Goal: Task Accomplishment & Management: Use online tool/utility

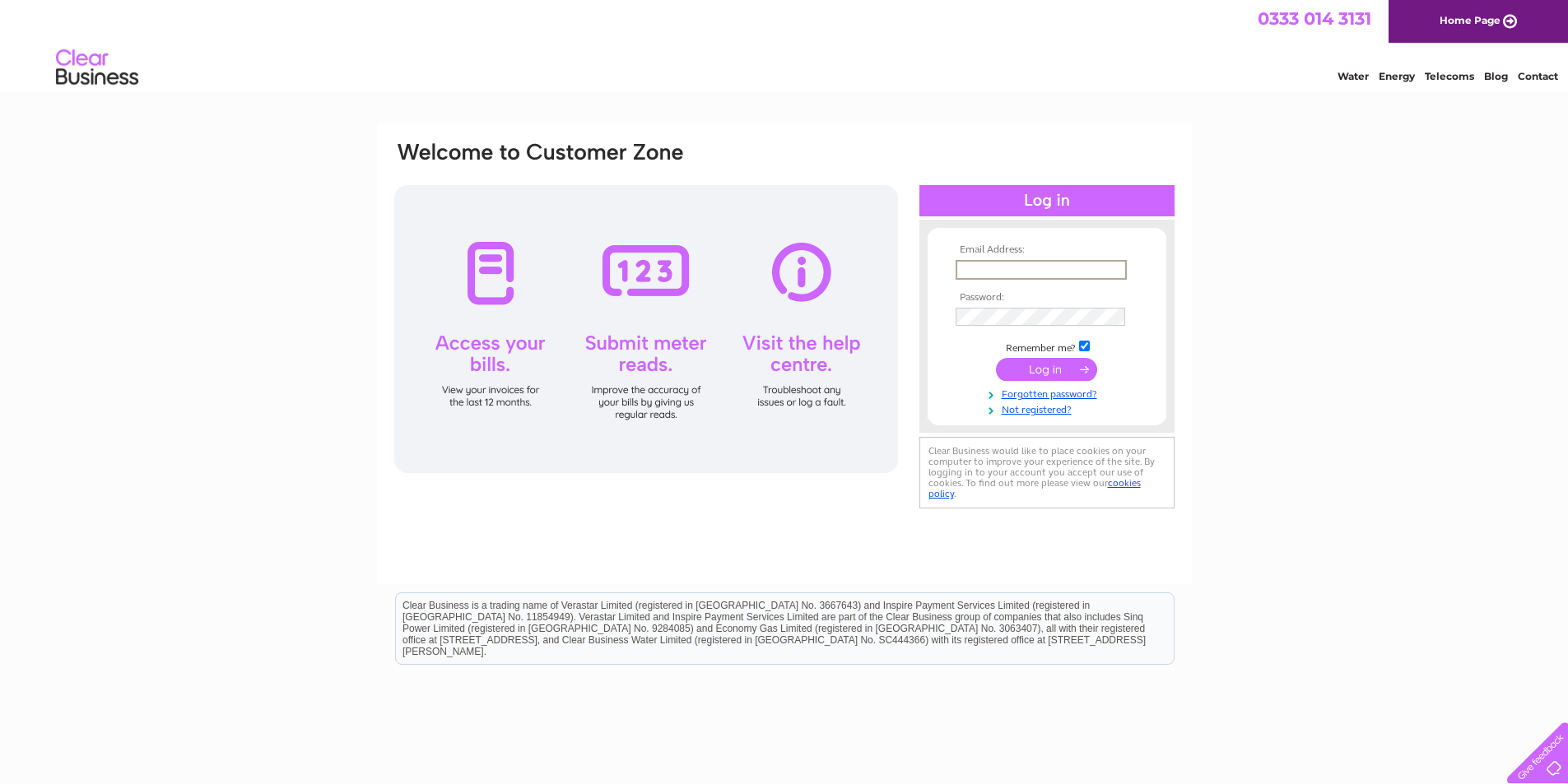
click at [1037, 269] on input "text" at bounding box center [1041, 269] width 171 height 19
type input "enquiries@lincolnshireglamping.co.uk"
click at [1035, 362] on input "submit" at bounding box center [1047, 367] width 101 height 23
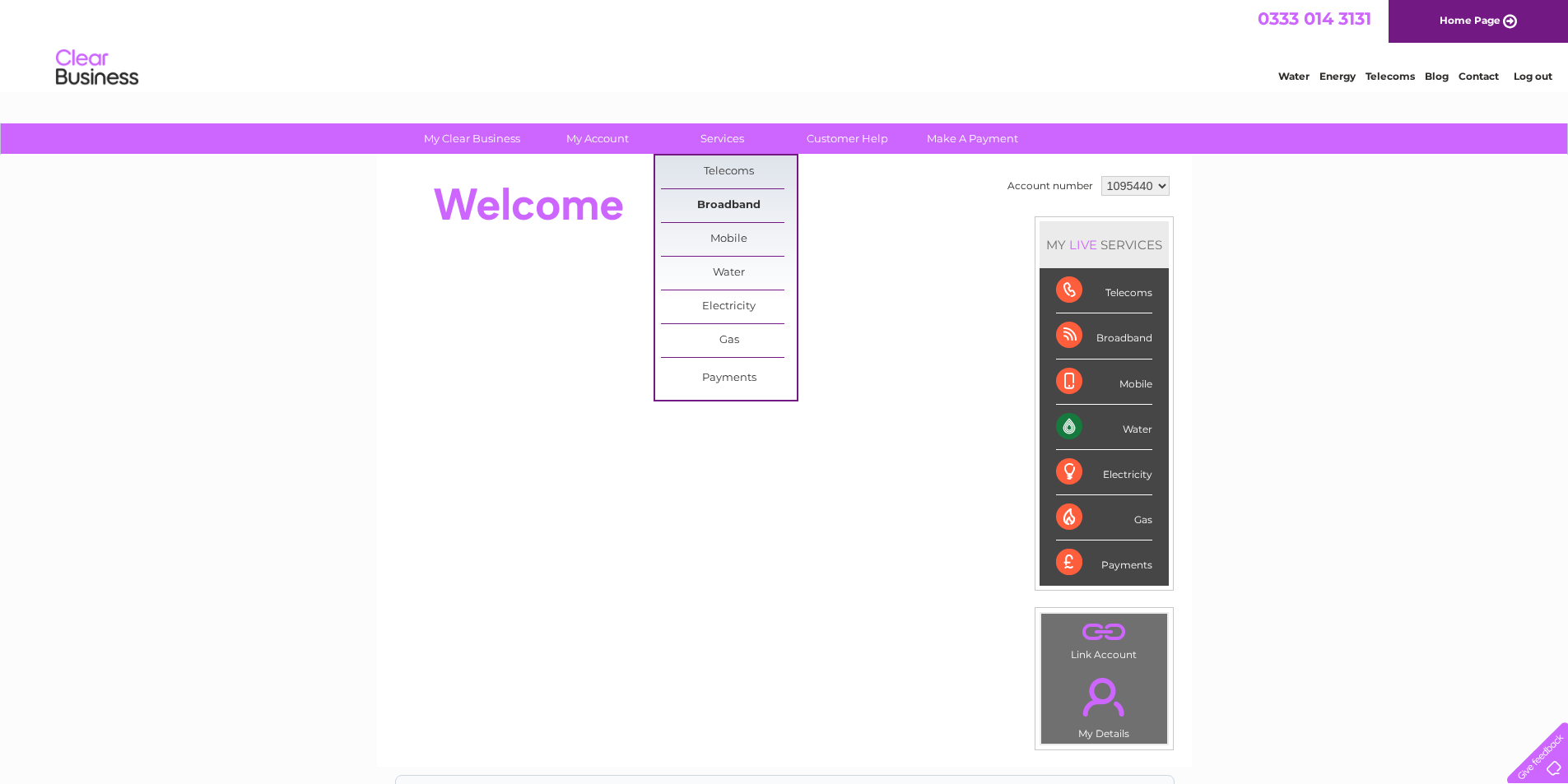
click at [735, 202] on link "Broadband" at bounding box center [728, 205] width 136 height 33
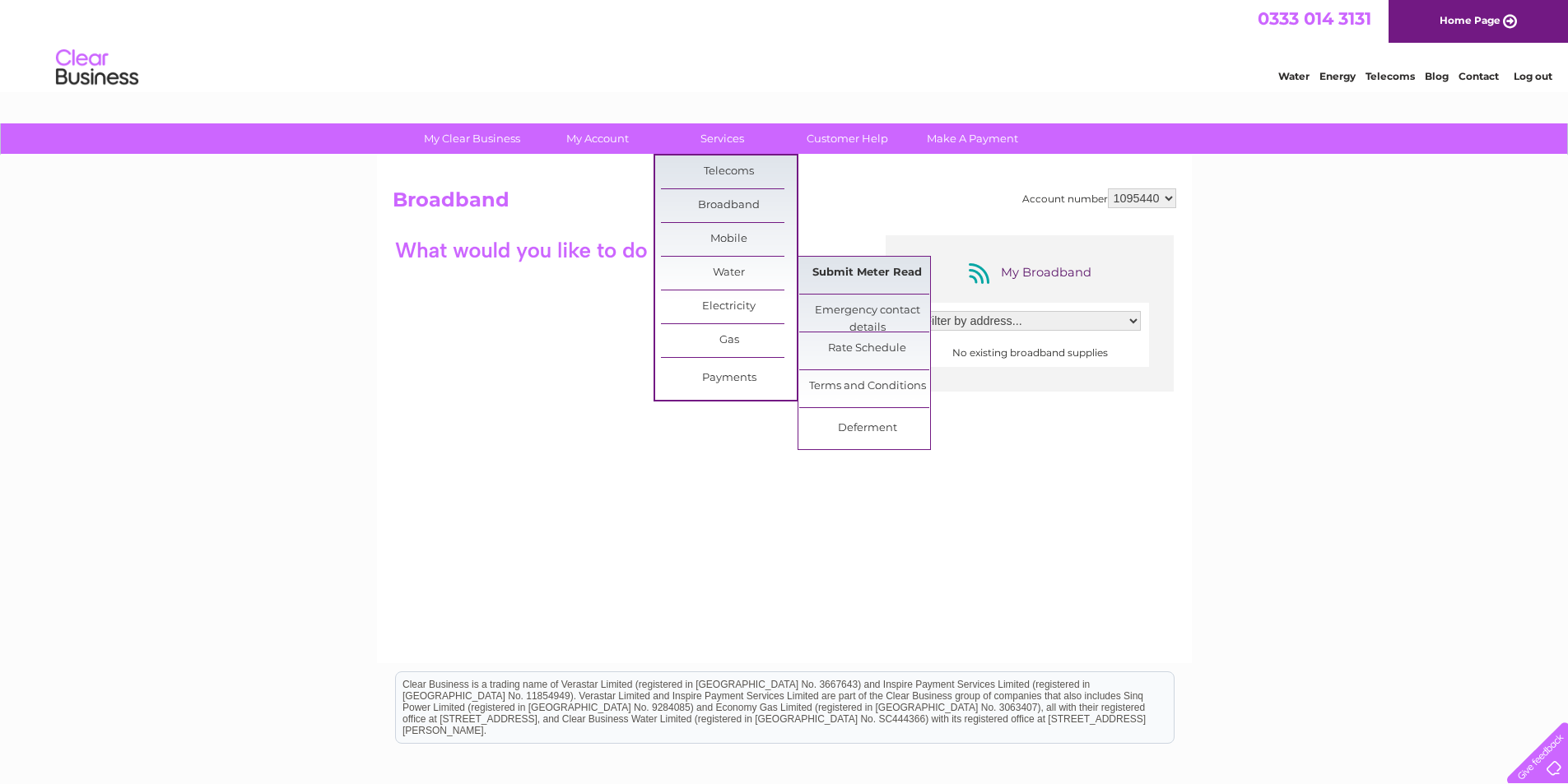
click at [832, 273] on link "Submit Meter Read" at bounding box center [867, 273] width 136 height 33
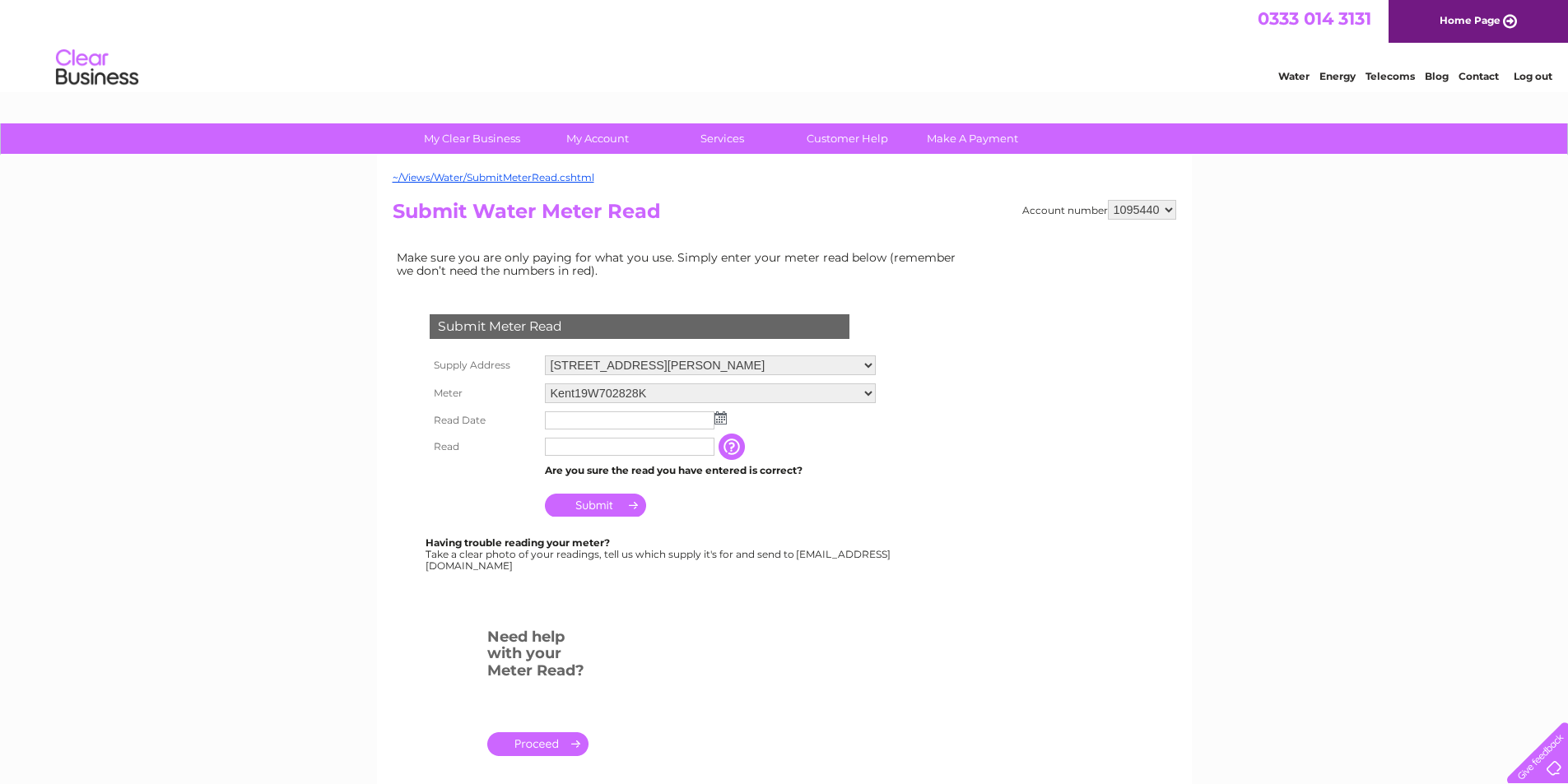
click at [721, 421] on img at bounding box center [720, 419] width 13 height 13
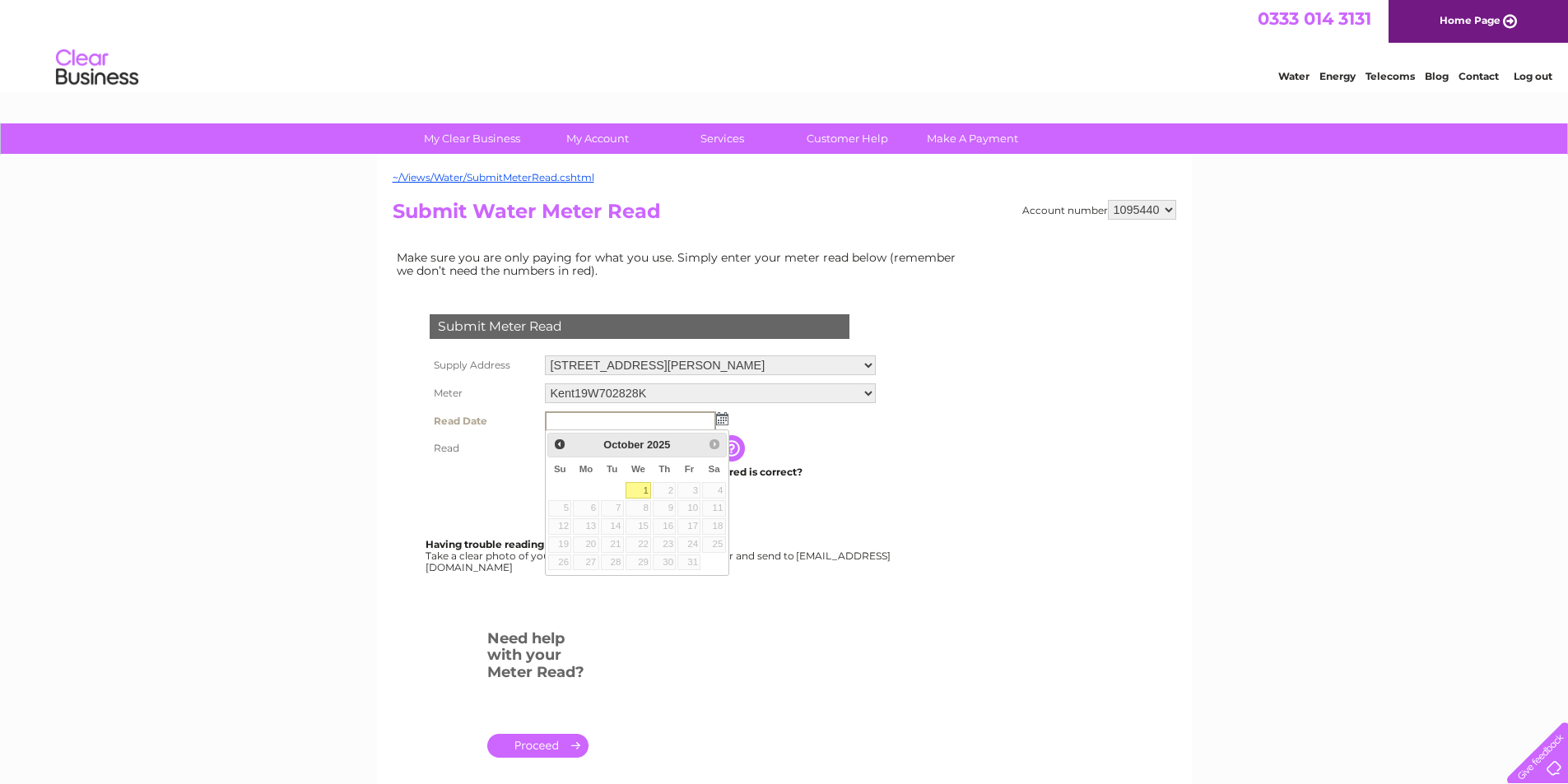
click at [637, 472] on span "We" at bounding box center [638, 469] width 14 height 10
click at [638, 488] on link "1" at bounding box center [638, 491] width 26 height 17
type input "2025/10/01"
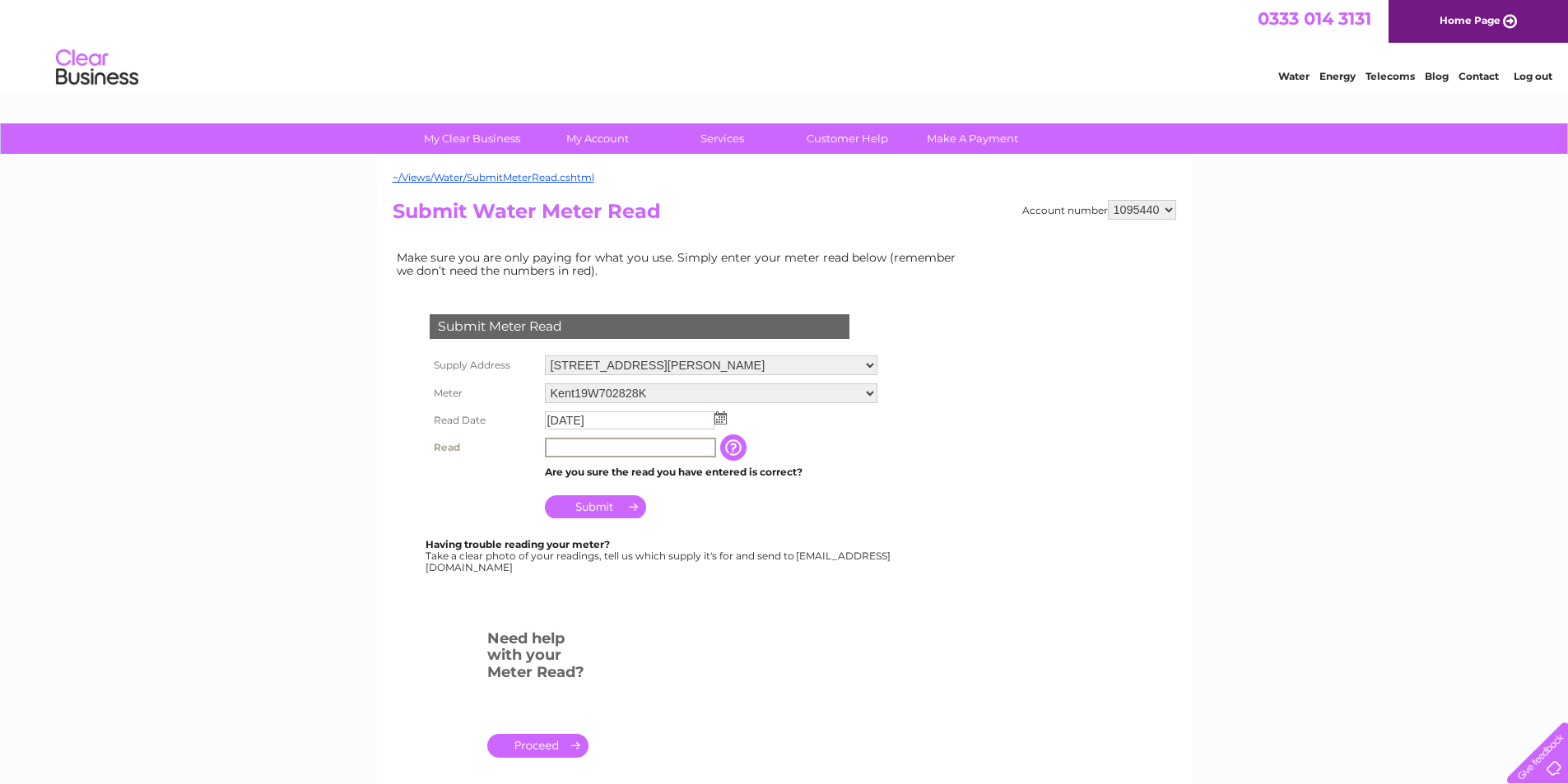
click at [595, 445] on input "text" at bounding box center [630, 447] width 171 height 19
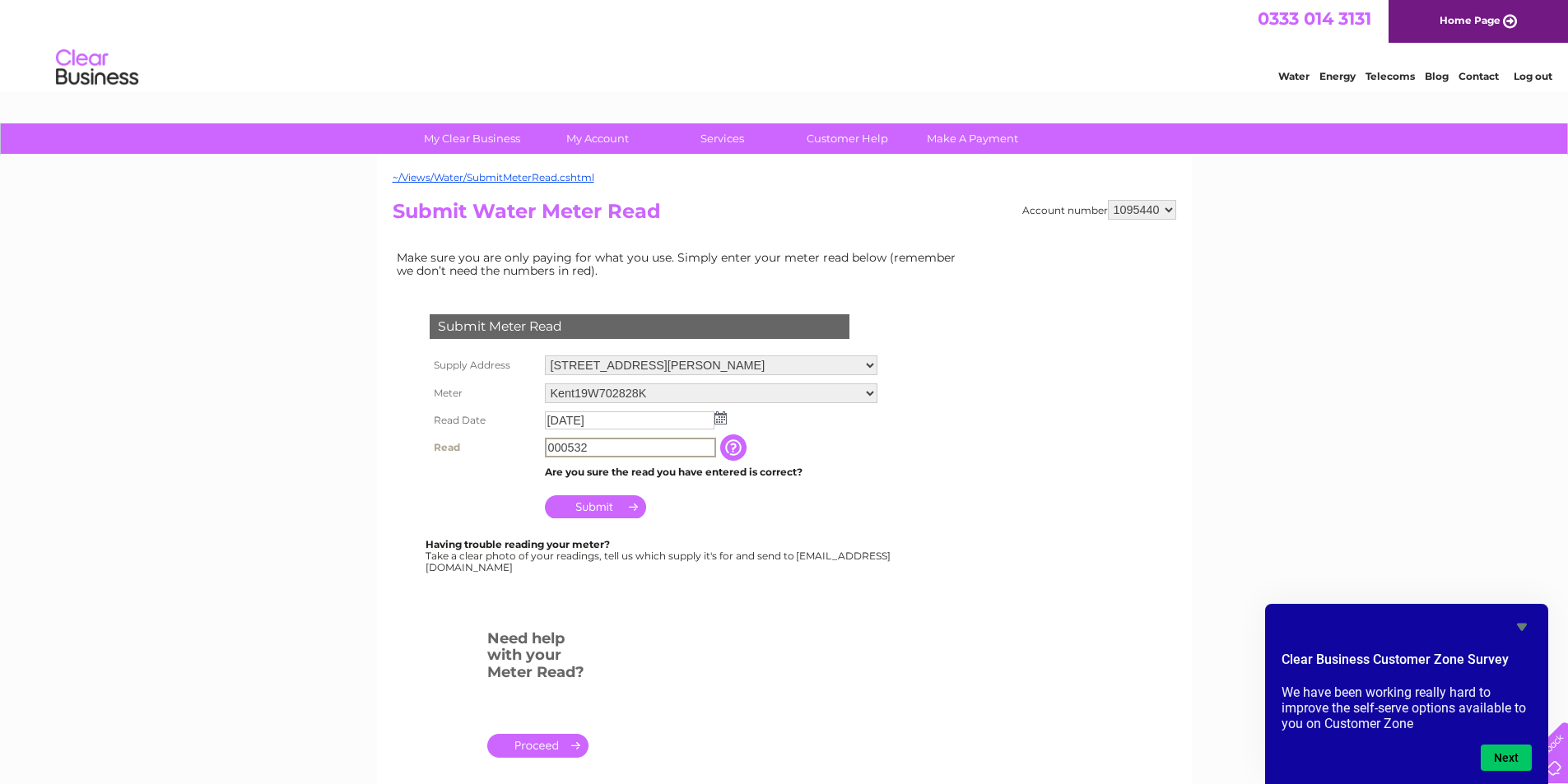
type input "000532"
click at [599, 509] on input "Submit" at bounding box center [595, 504] width 101 height 23
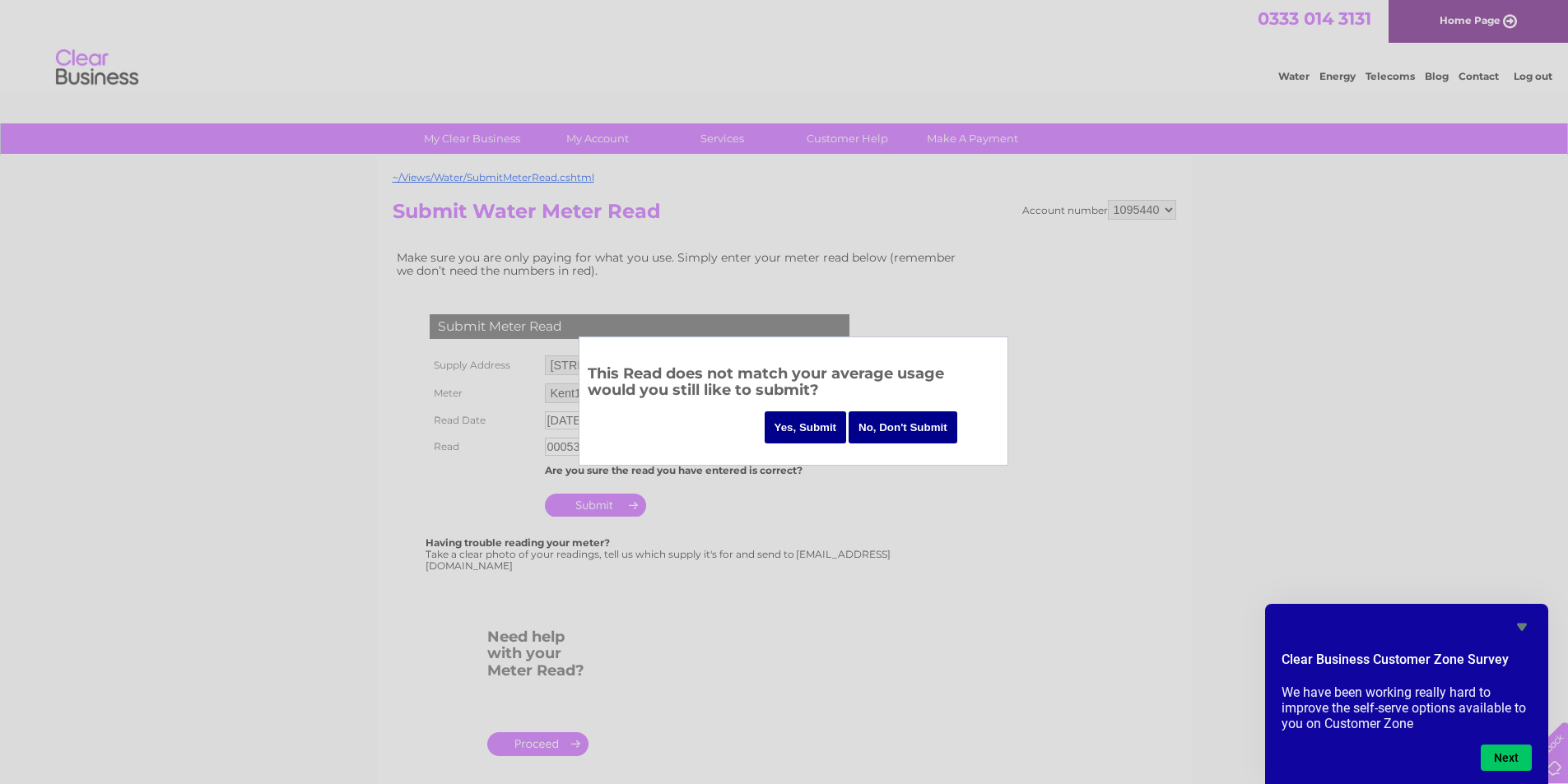
click at [822, 427] on input "Yes, Submit" at bounding box center [806, 428] width 83 height 32
